Goal: Task Accomplishment & Management: Use online tool/utility

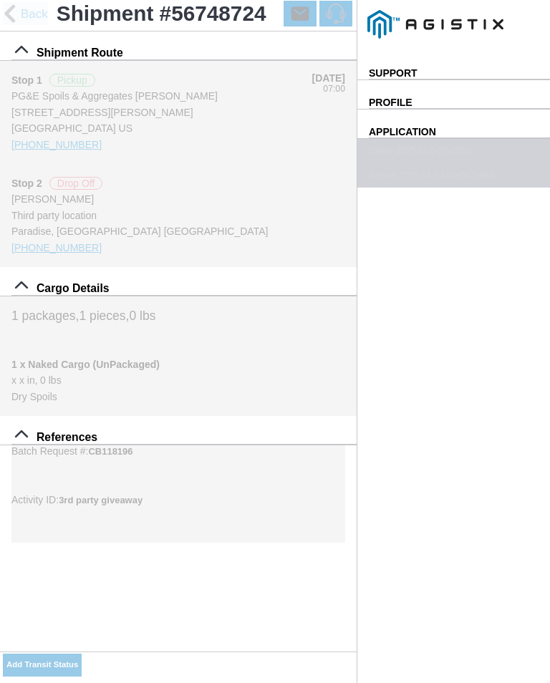
click at [82, 657] on button "Add Transit Status" at bounding box center [42, 664] width 79 height 23
click at [0, 0] on input "06:35" at bounding box center [0, 0] width 0 height 0
type input "07:00"
click at [0, 0] on select "Select Arrive at Drop Off Arrive at Pickup Break Start Break Stop Depart Drop O…" at bounding box center [0, 0] width 0 height 0
select select "ARVPULOC"
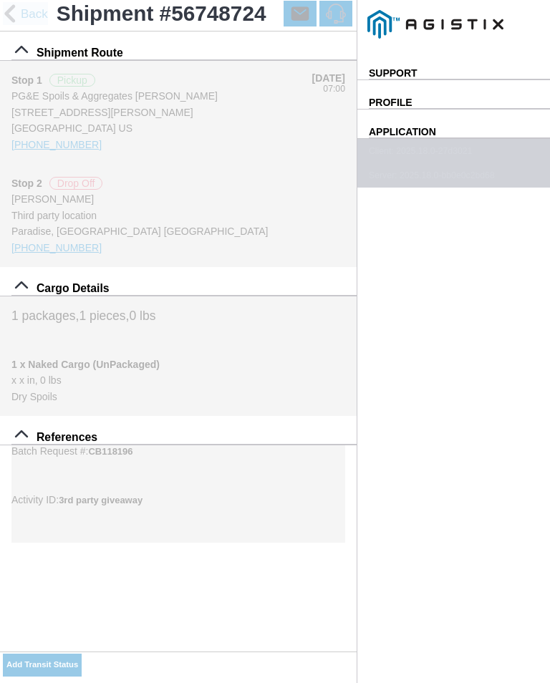
click at [0, 0] on div "Location" at bounding box center [0, 0] width 0 height 0
click at [0, 0] on div "Third party location, [GEOGRAPHIC_DATA]" at bounding box center [0, 0] width 0 height 0
click at [0, 0] on slot "Apply" at bounding box center [0, 0] width 0 height 0
type input "Paradise"
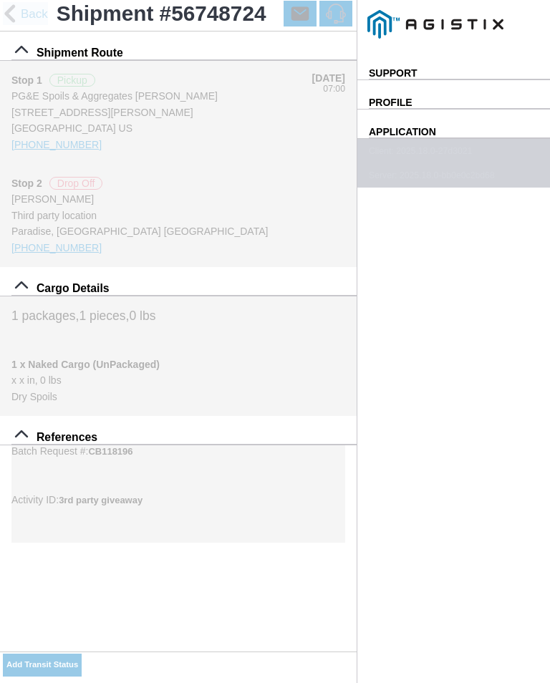
click at [0, 0] on span "SAVE" at bounding box center [0, 0] width 0 height 0
click at [0, 0] on slot "Add Transit Status" at bounding box center [0, 0] width 0 height 0
click at [0, 0] on input "06:36" at bounding box center [0, 0] width 0 height 0
type input "07:15"
click at [0, 0] on select "Select Arrive at Drop Off Arrive at Pickup Break Start Break Stop Depart Drop O…" at bounding box center [0, 0] width 0 height 0
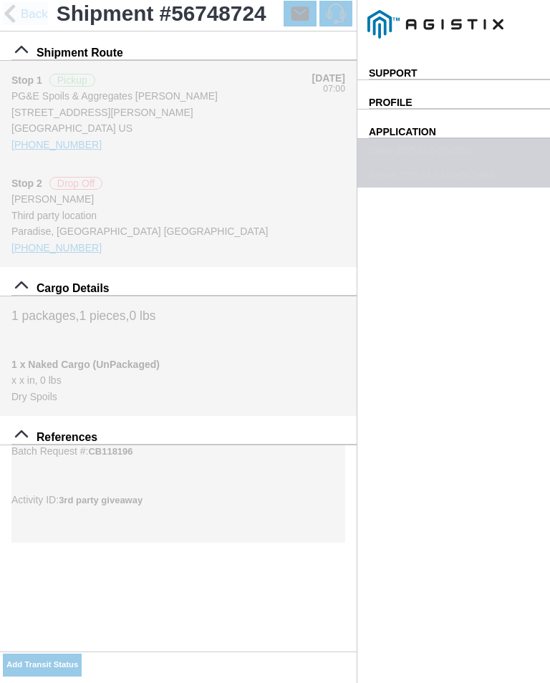
select select "DPTPULOC"
click at [0, 0] on div "Location" at bounding box center [0, 0] width 0 height 0
click at [0, 0] on div "Third party location, [GEOGRAPHIC_DATA]" at bounding box center [0, 0] width 0 height 0
click at [0, 0] on slot "Apply" at bounding box center [0, 0] width 0 height 0
type input "Paradise"
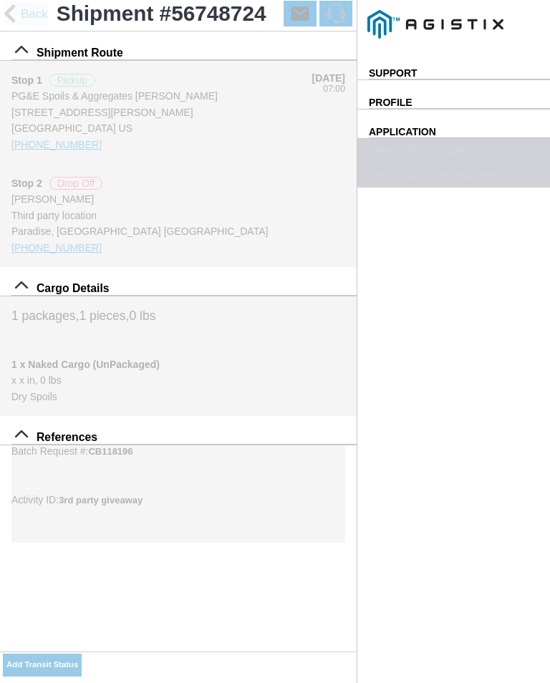
click at [0, 0] on select "Select 1" x 3" Rock 1" x 4" Rock 2" x 4" Rock Asphalt Cold Patch Backfill Spec …" at bounding box center [0, 0] width 0 height 0
select select "708654"
click at [0, 0] on span "SAVE" at bounding box center [0, 0] width 0 height 0
